Goal: Transaction & Acquisition: Purchase product/service

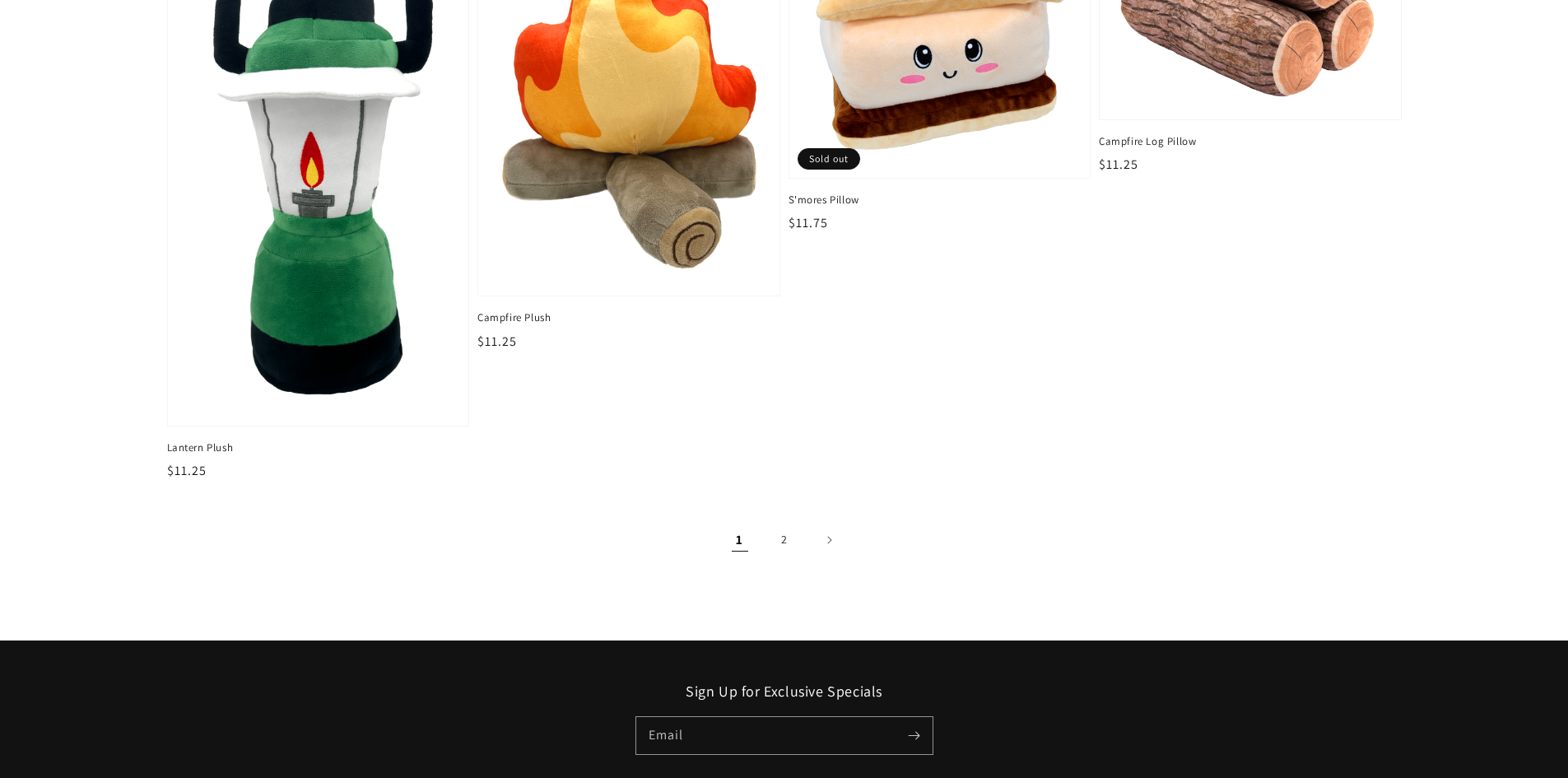
scroll to position [2633, 0]
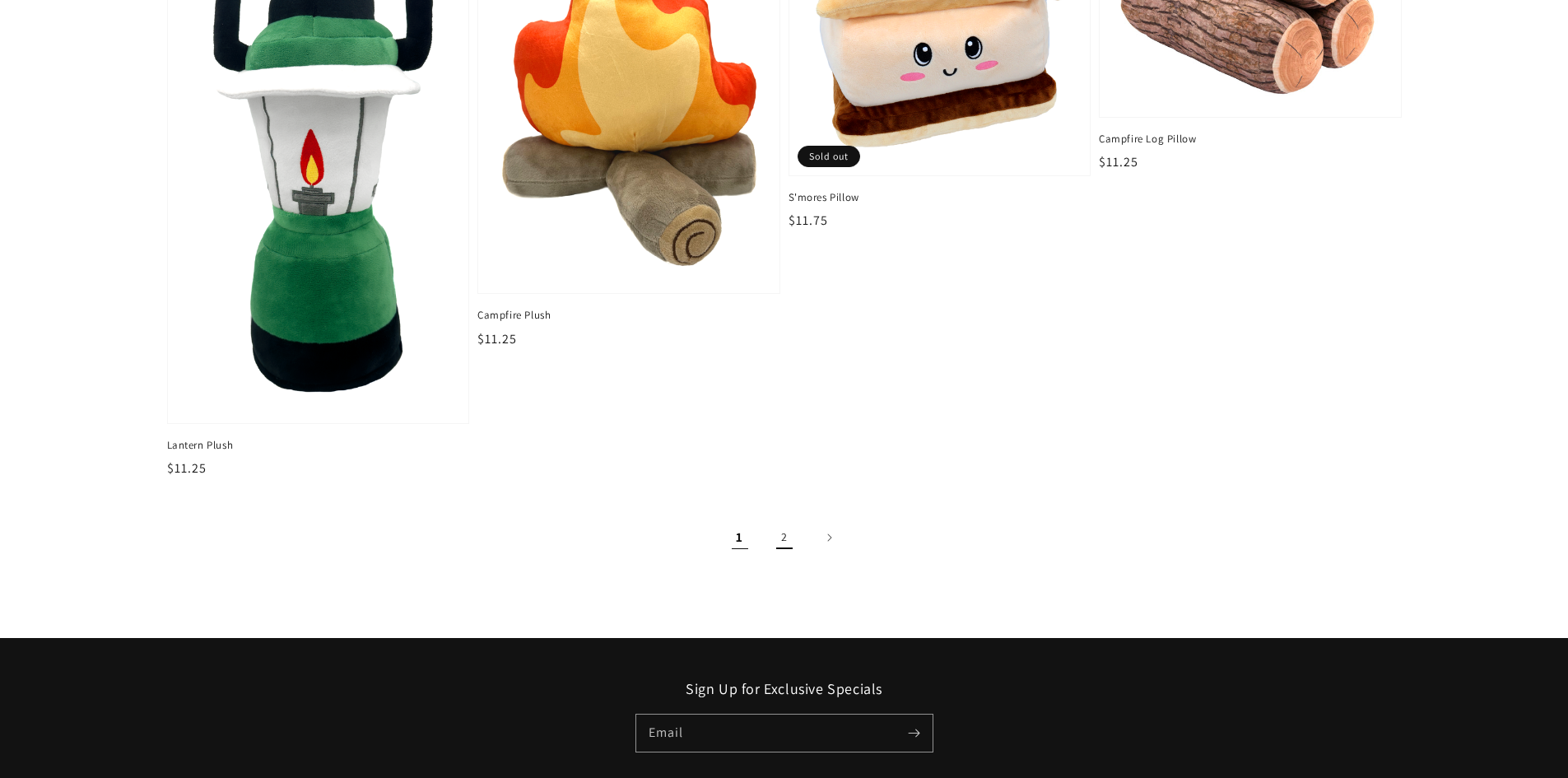
click at [794, 543] on link "2" at bounding box center [784, 536] width 36 height 36
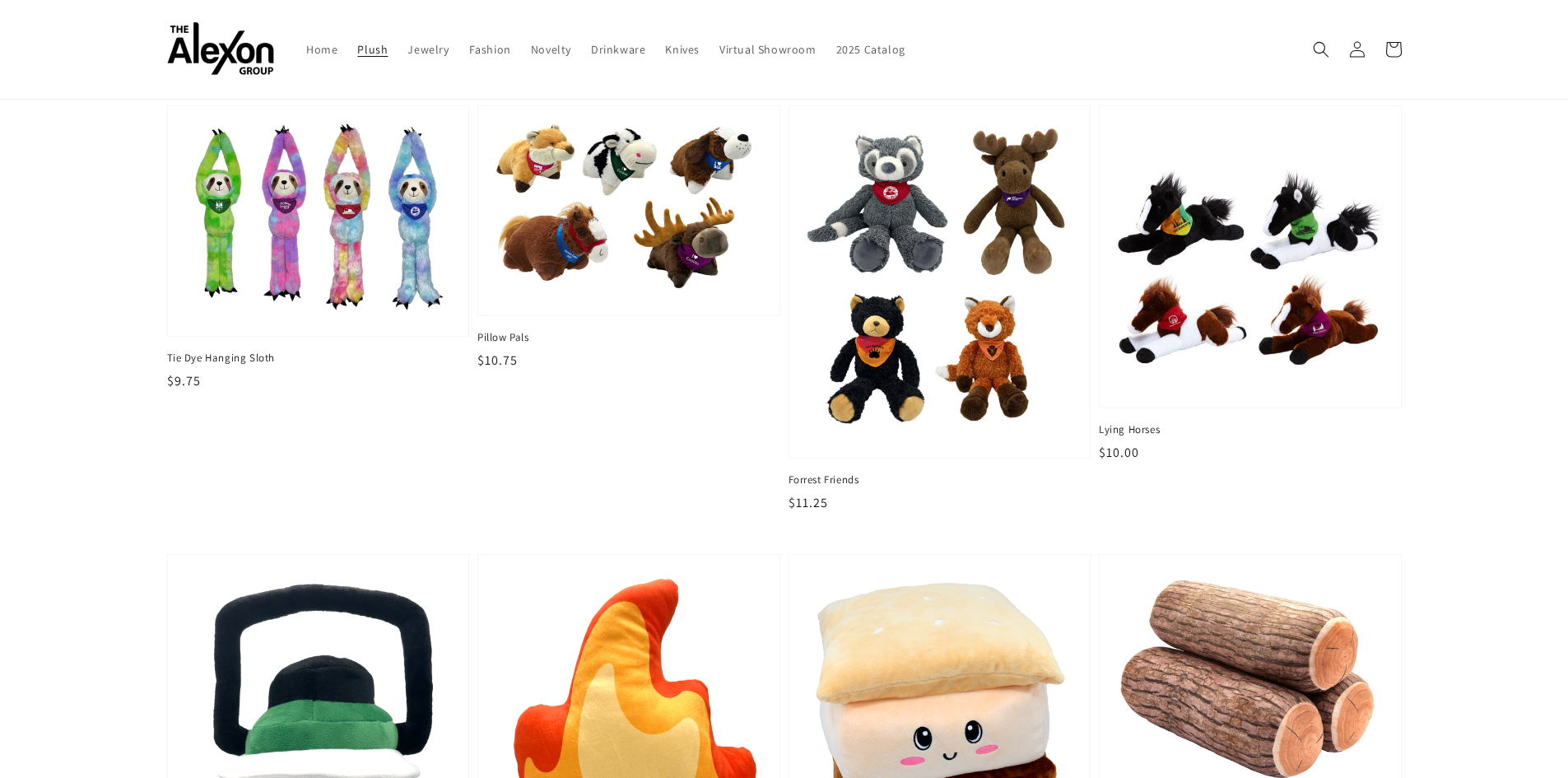
scroll to position [1893, 0]
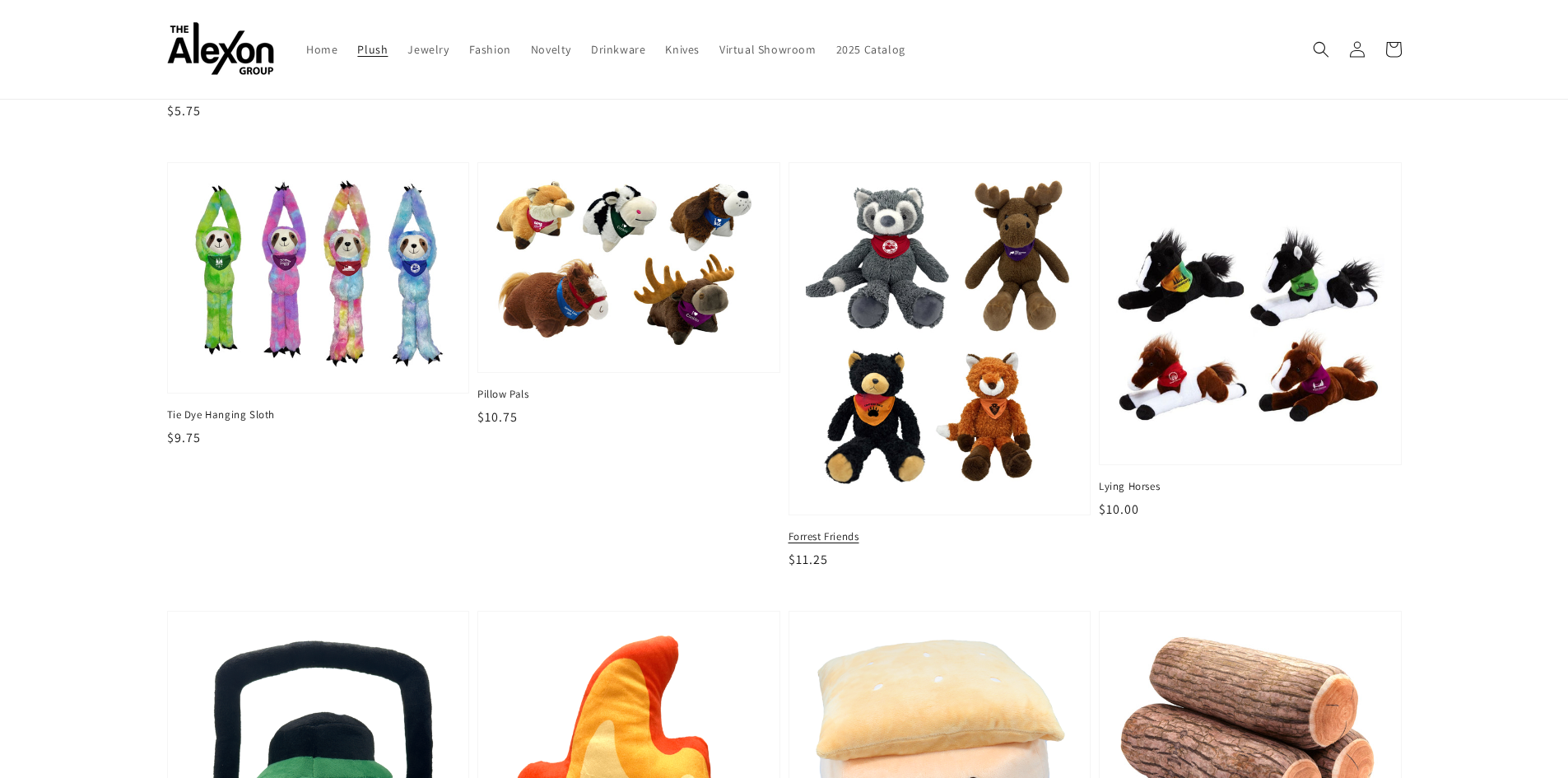
click at [1041, 389] on img at bounding box center [939, 340] width 276 height 328
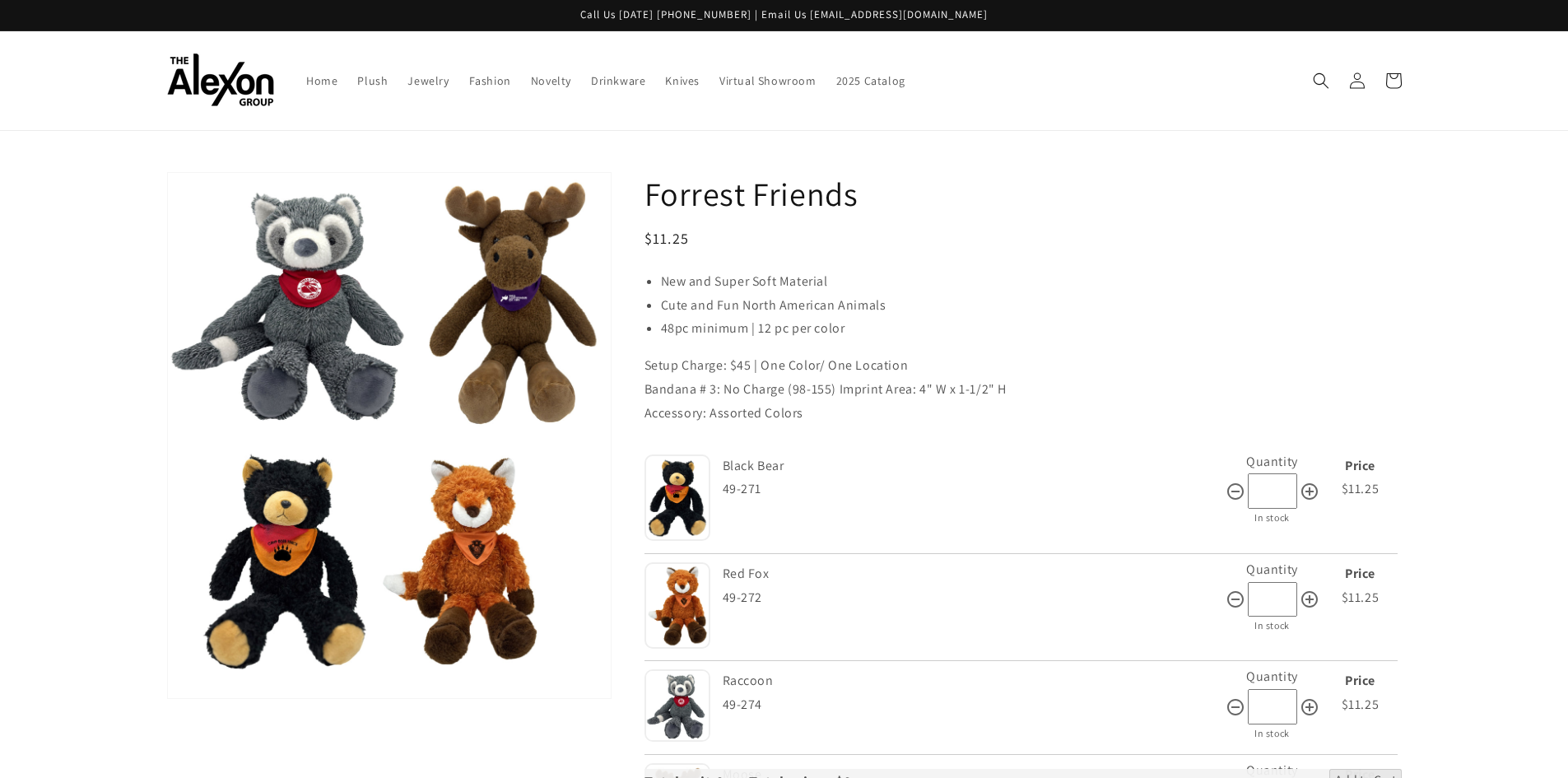
scroll to position [165, 0]
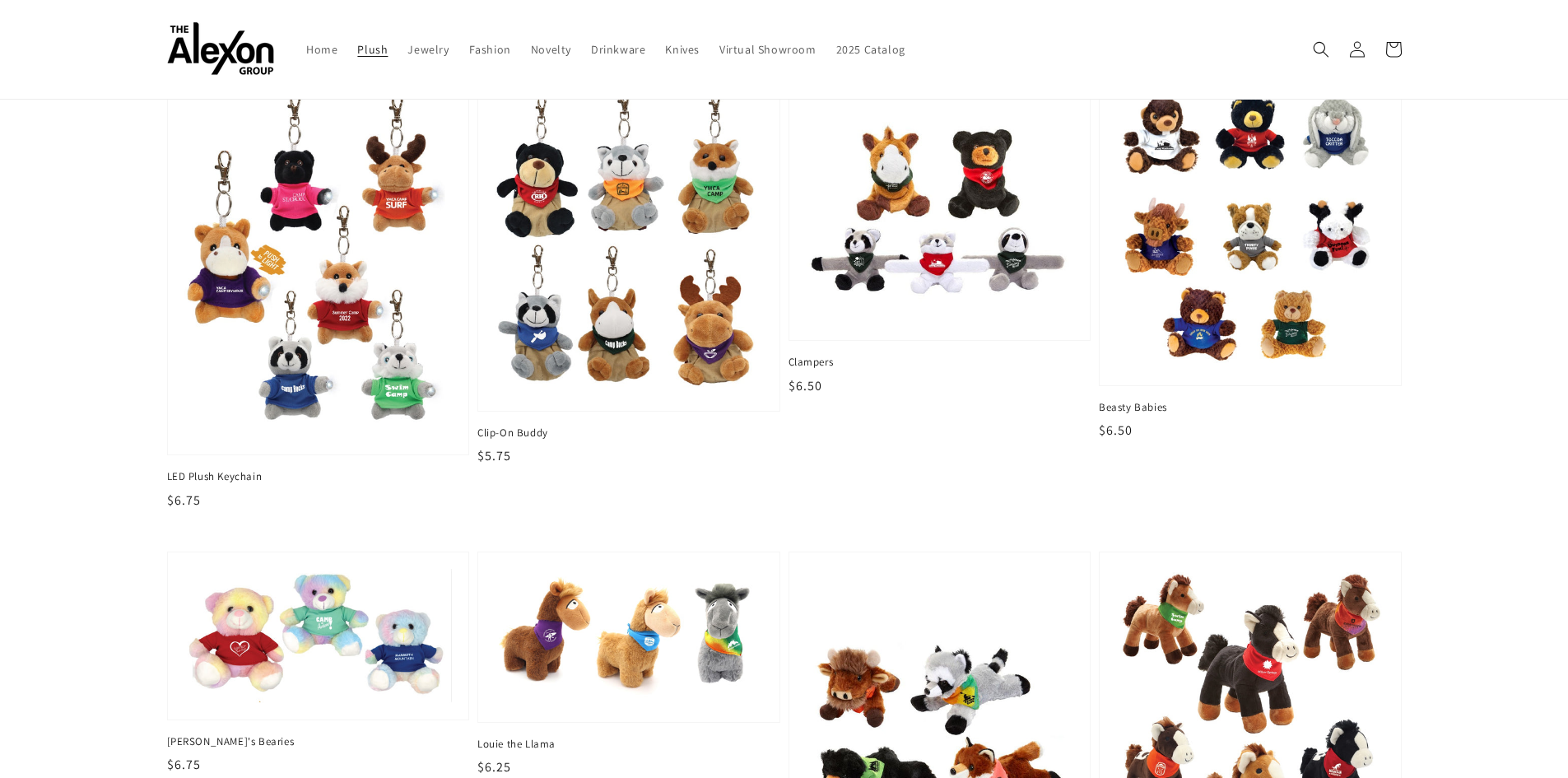
scroll to position [576, 0]
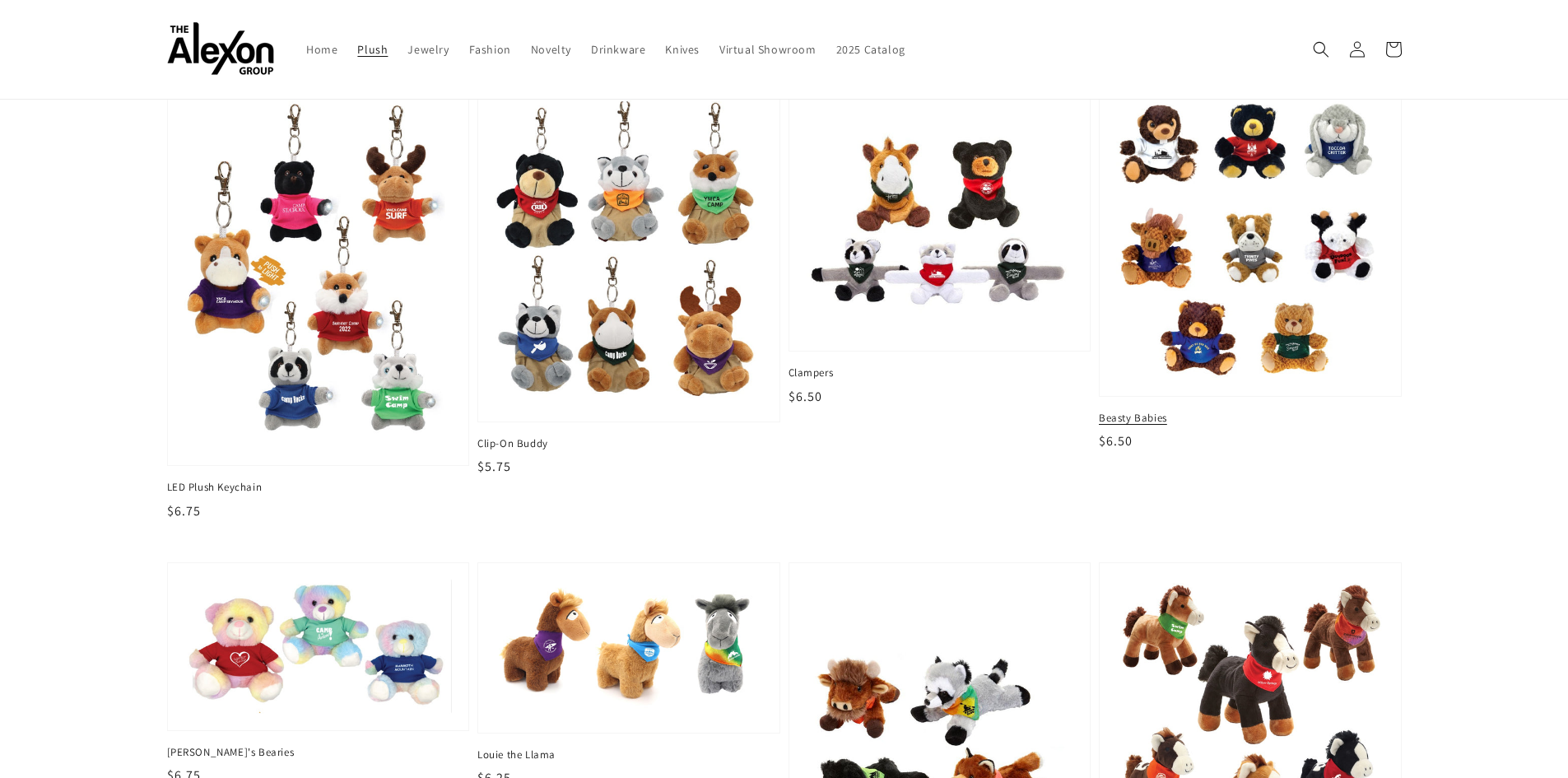
click at [1228, 274] on img at bounding box center [1250, 239] width 276 height 288
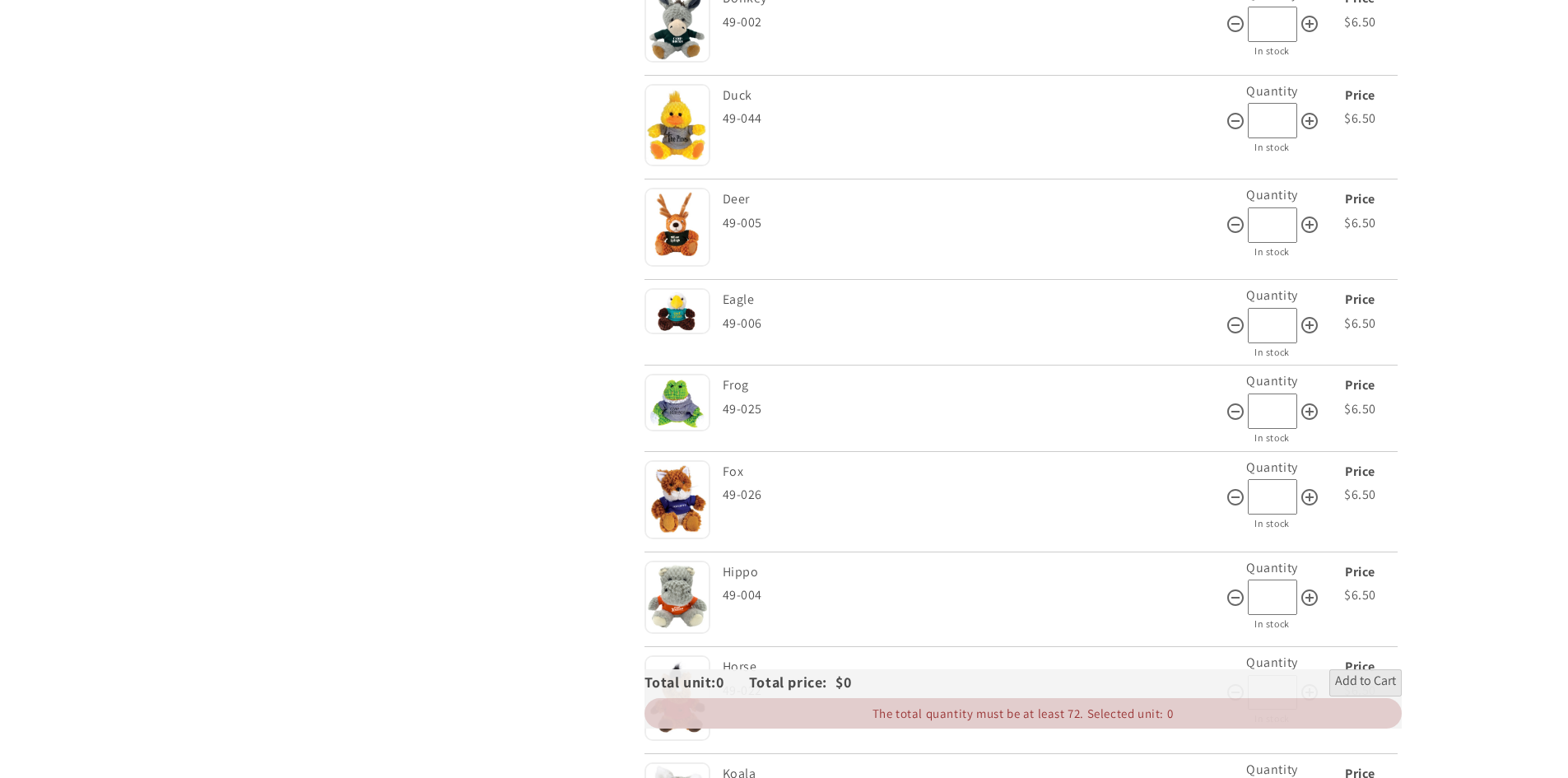
scroll to position [1728, 0]
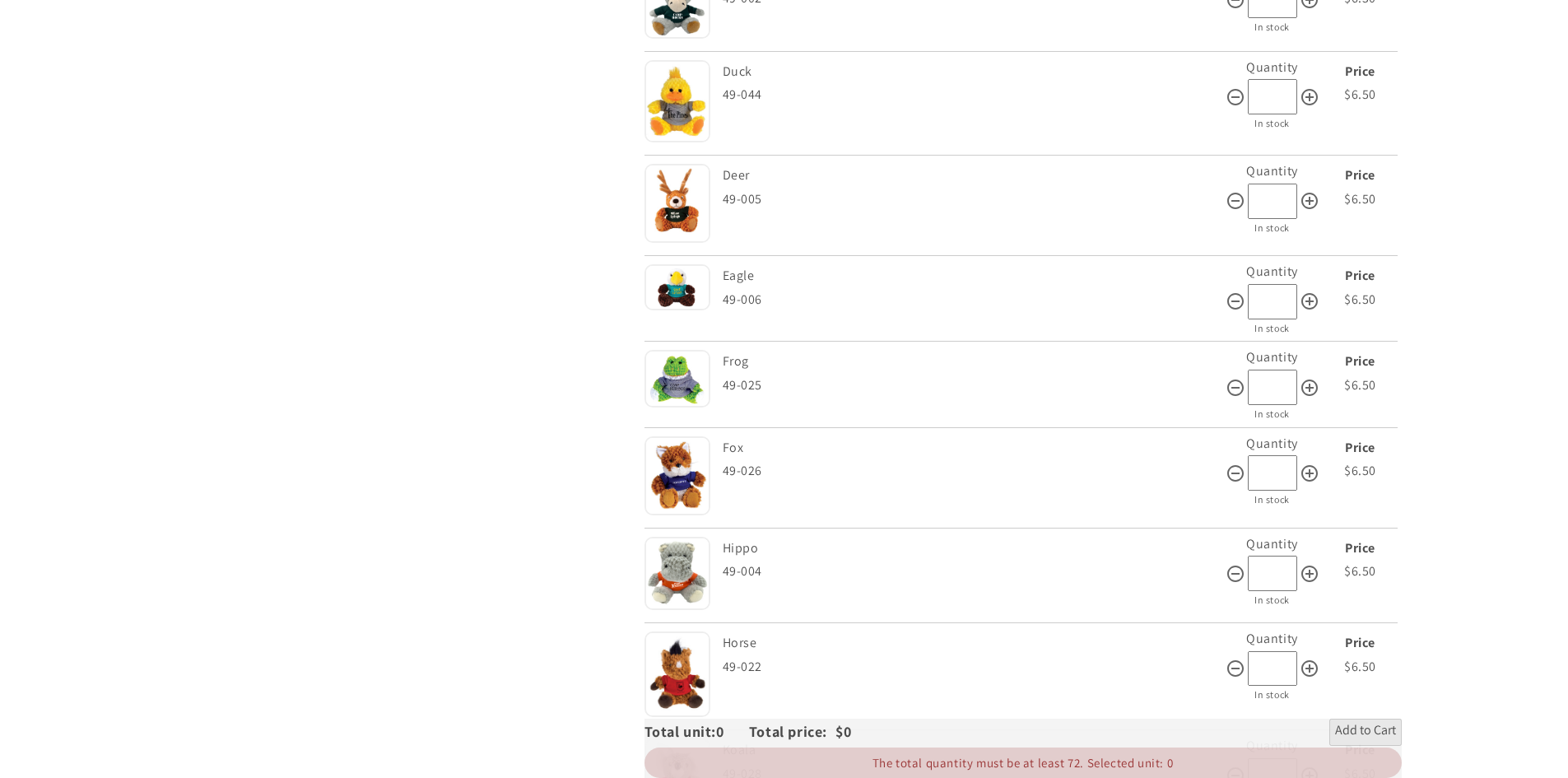
click at [659, 478] on img at bounding box center [677, 475] width 66 height 79
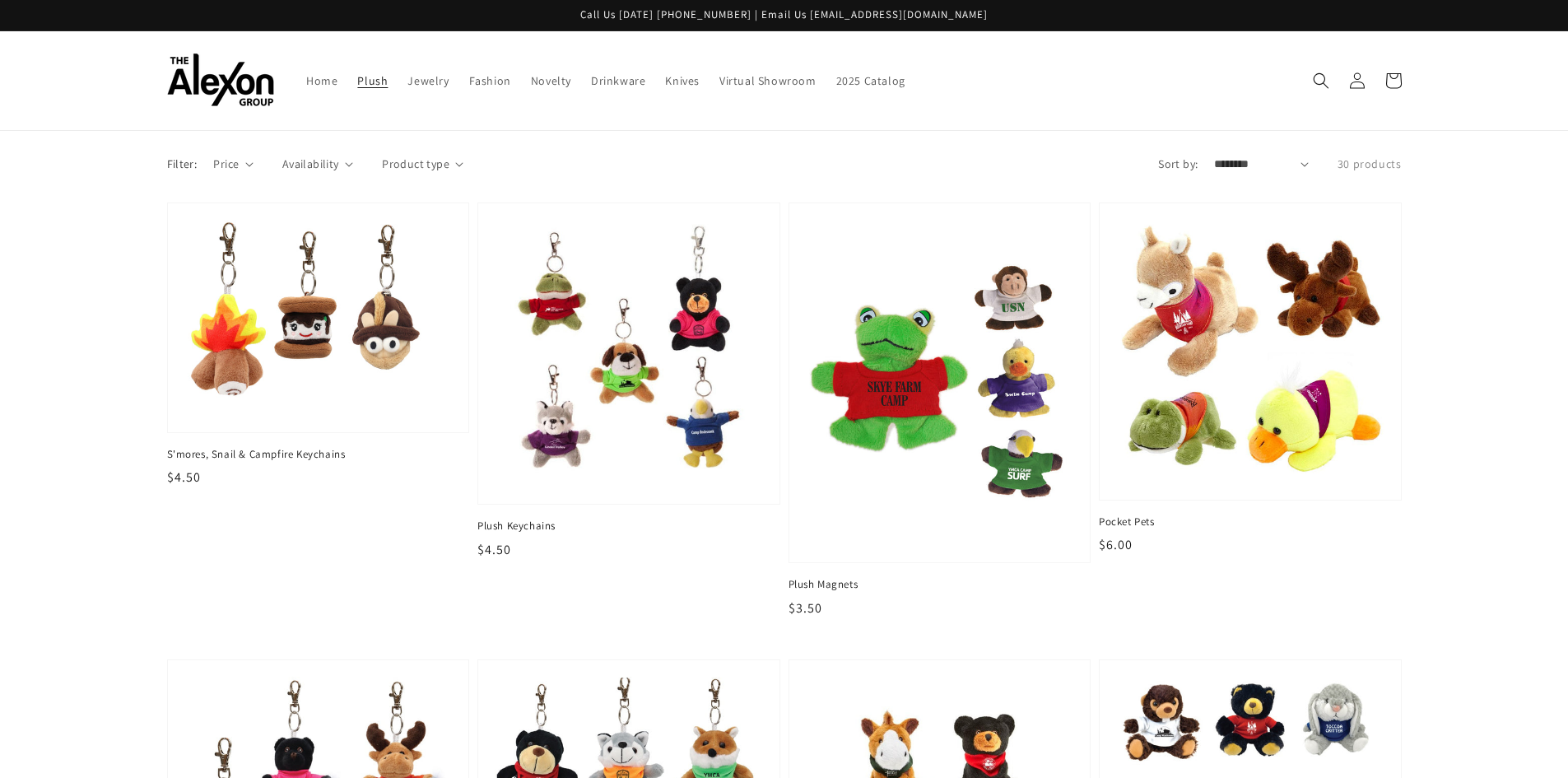
scroll to position [576, 0]
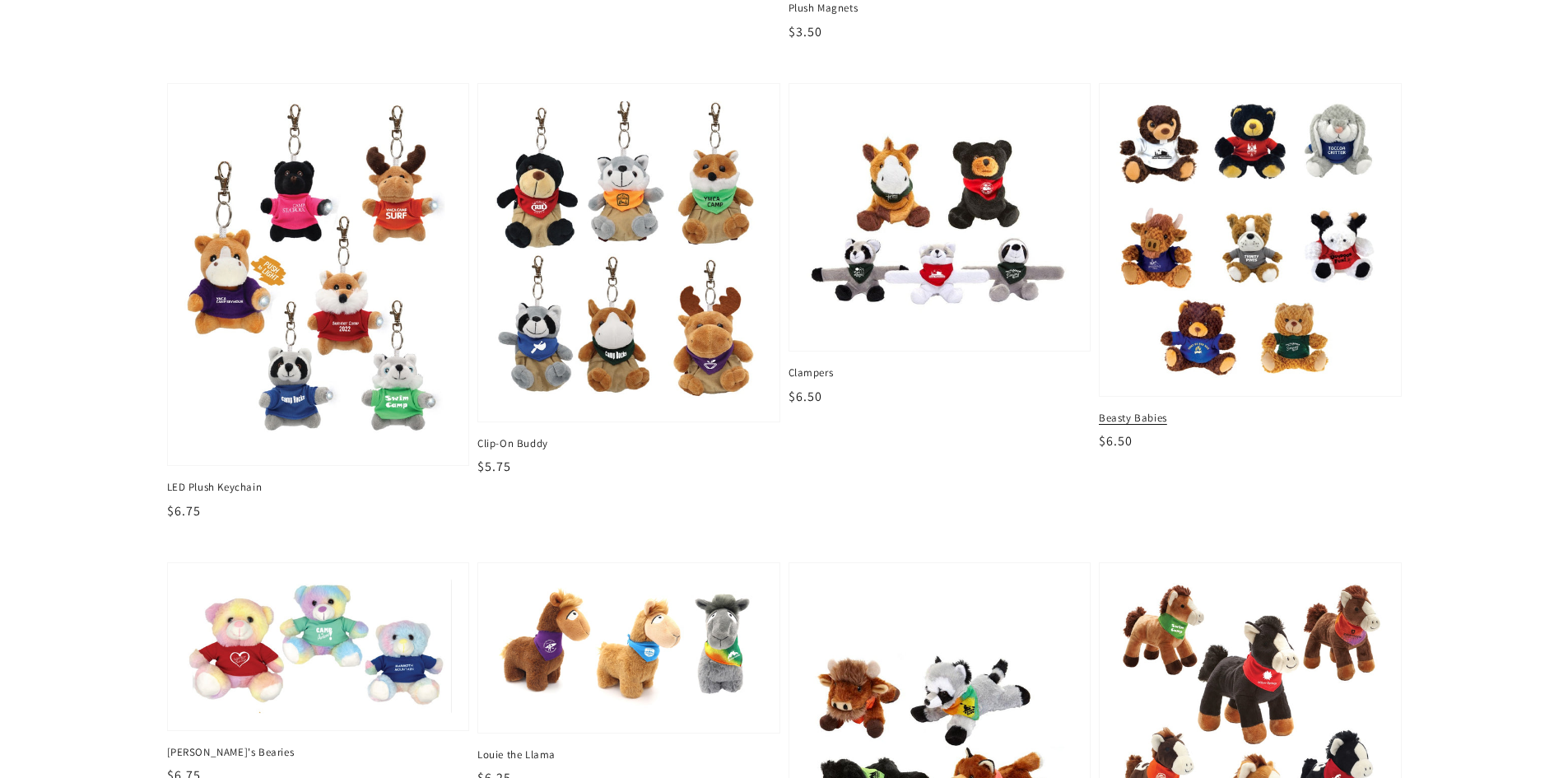
click at [1206, 178] on img at bounding box center [1250, 239] width 276 height 288
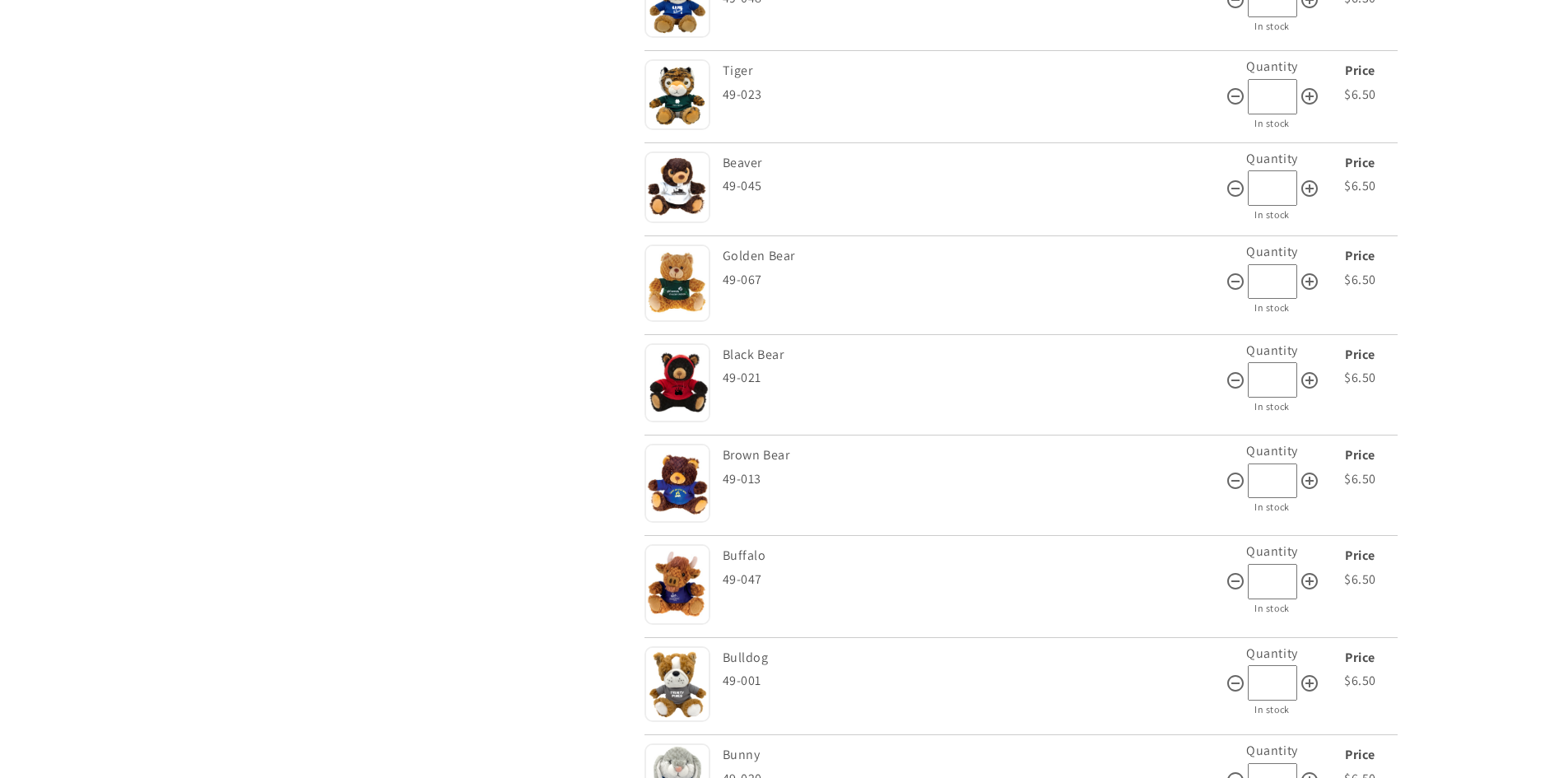
scroll to position [823, 0]
